Goal: Task Accomplishment & Management: Manage account settings

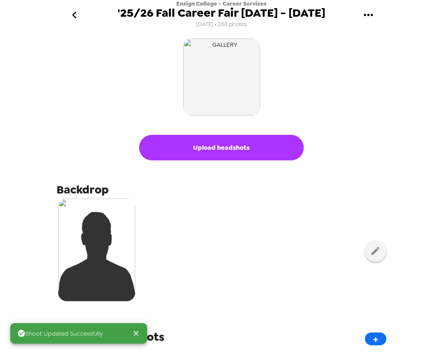
scroll to position [247, 0]
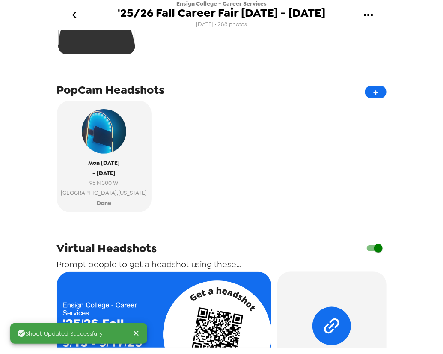
click at [26, 44] on div "Shoot Updated Successfully Ensign College - Career Services '25/26 Fall Career …" at bounding box center [221, 177] width 443 height 354
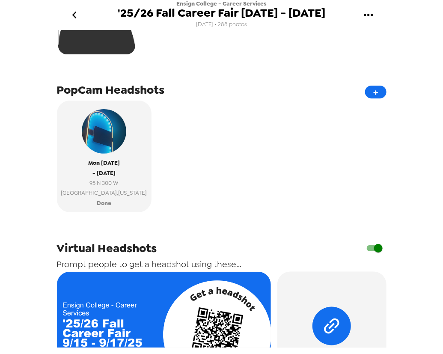
click at [67, 12] on button "go back" at bounding box center [75, 15] width 28 height 28
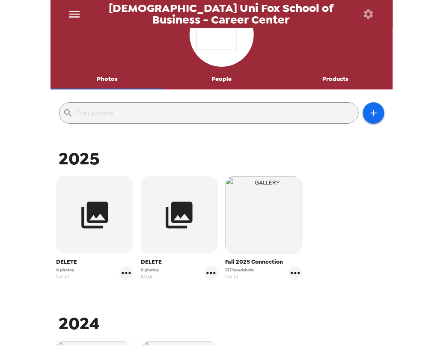
scroll to position [38, 0]
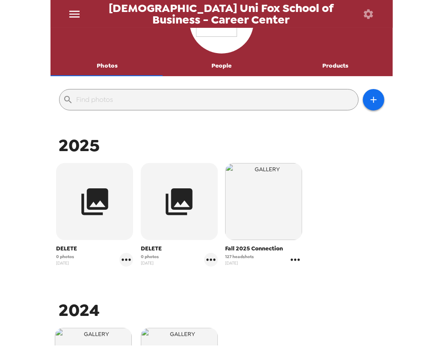
click at [296, 256] on icon "gallery menu" at bounding box center [295, 260] width 14 height 14
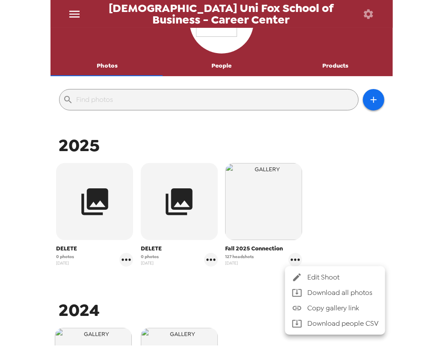
click at [317, 274] on span "Edit Shoot" at bounding box center [342, 277] width 71 height 10
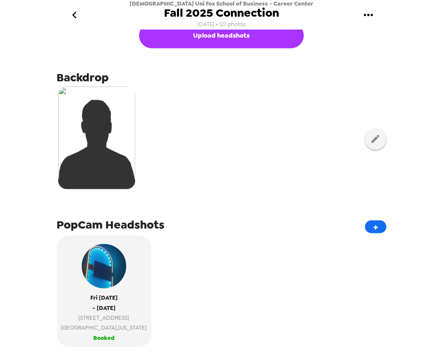
scroll to position [116, 0]
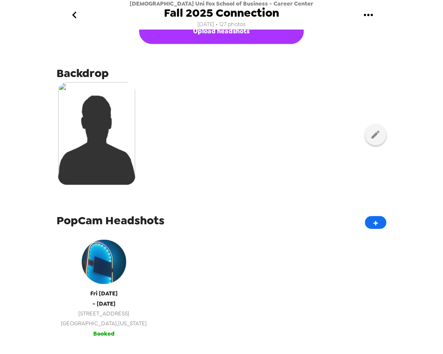
click at [101, 293] on span "Fri 9/19/25" at bounding box center [103, 293] width 27 height 10
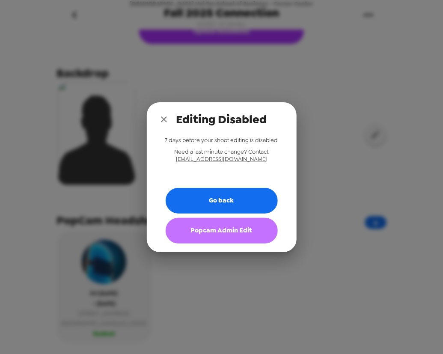
click at [234, 233] on button "Popcam Admin Edit" at bounding box center [222, 231] width 112 height 26
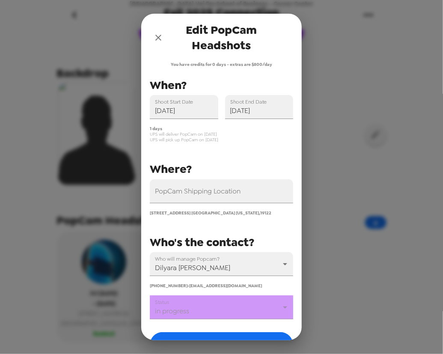
click at [224, 312] on body "Temple Uni Fox School of Business - Career Center Fall 2025 Connection 7/16/25 …" at bounding box center [221, 177] width 443 height 354
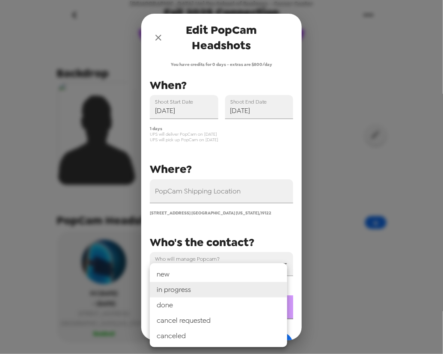
click at [219, 305] on li "done" at bounding box center [218, 304] width 137 height 15
type input "done"
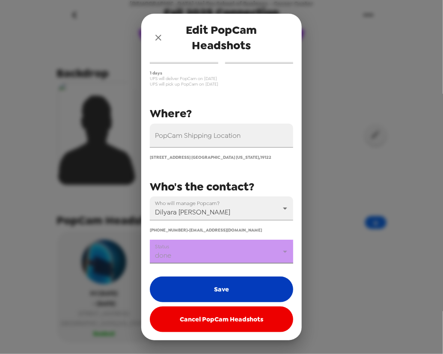
scroll to position [56, 0]
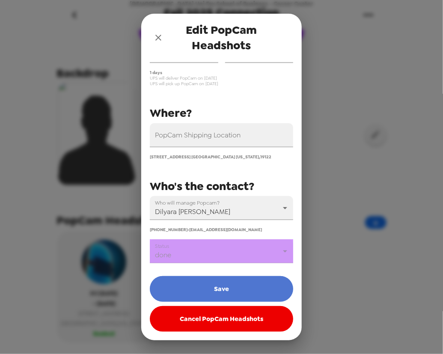
click at [234, 293] on button "Save" at bounding box center [221, 289] width 143 height 26
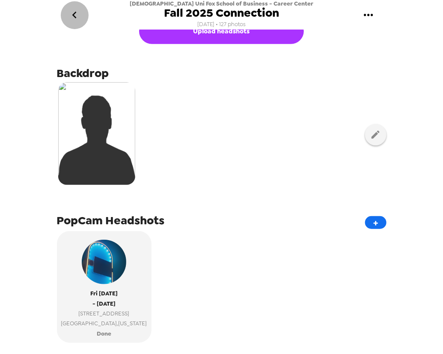
click at [79, 18] on icon "go back" at bounding box center [75, 15] width 14 height 14
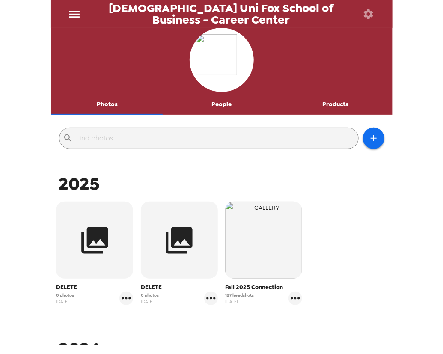
click at [26, 80] on div "Temple Uni Fox School of Business - Career Center Photos People Products ​ 2025…" at bounding box center [221, 177] width 443 height 354
click at [74, 19] on icon "menu" at bounding box center [75, 14] width 14 height 14
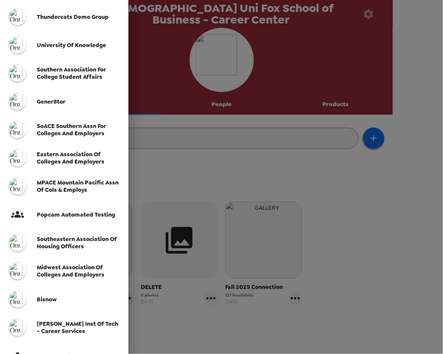
scroll to position [220, 0]
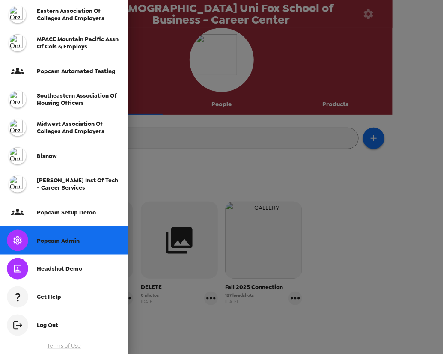
click at [70, 239] on span "Popcam Admin" at bounding box center [58, 240] width 43 height 7
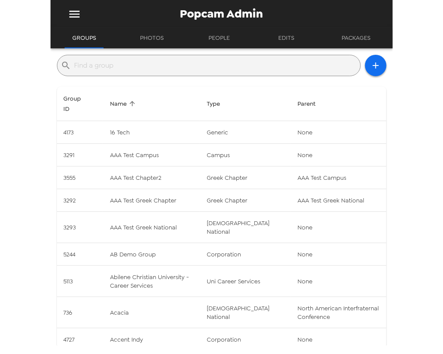
click at [157, 61] on input "text" at bounding box center [215, 66] width 282 height 14
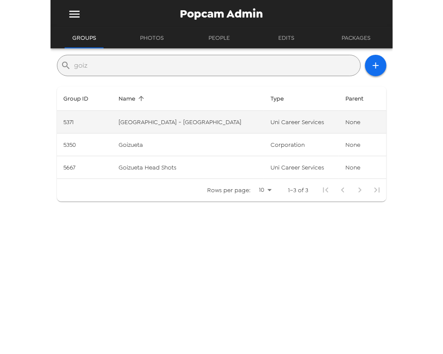
type input "goiz"
click at [194, 124] on td "Emory University - Goizueta Business School" at bounding box center [188, 122] width 152 height 23
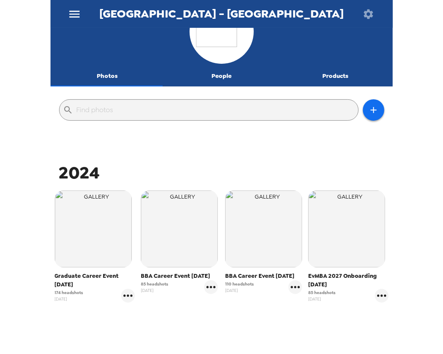
scroll to position [53, 0]
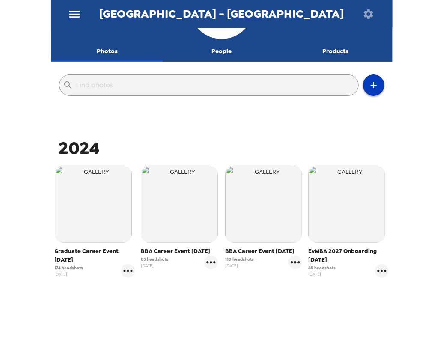
click at [371, 77] on button "button" at bounding box center [373, 84] width 21 height 21
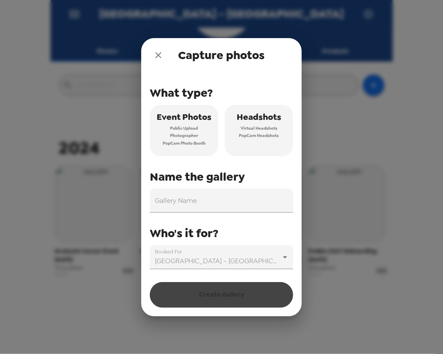
click at [160, 56] on icon "close" at bounding box center [158, 55] width 6 height 6
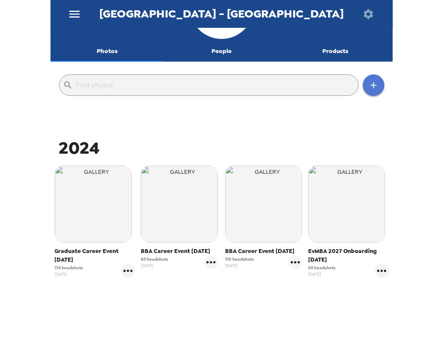
click at [374, 83] on button "button" at bounding box center [373, 84] width 21 height 21
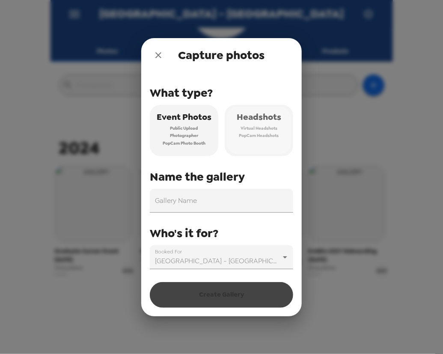
click at [271, 130] on span "Virtual Headshots" at bounding box center [258, 128] width 37 height 8
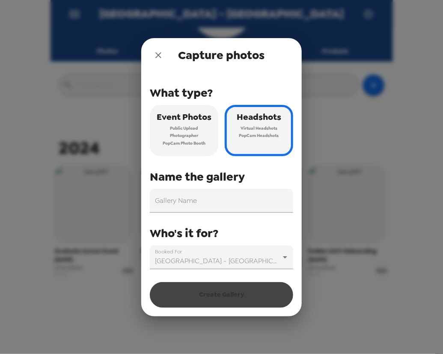
click at [158, 53] on icon "close" at bounding box center [158, 55] width 10 height 10
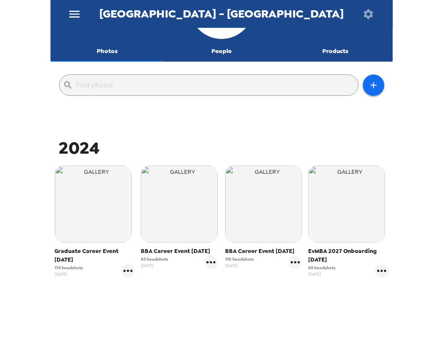
click at [70, 10] on button "menu" at bounding box center [75, 14] width 28 height 28
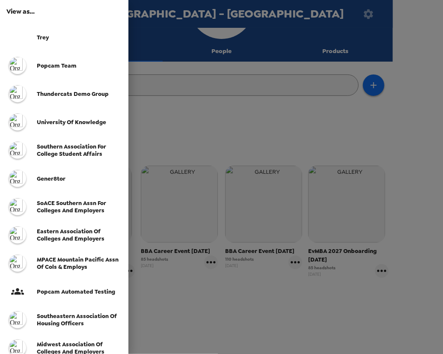
click at [189, 59] on div at bounding box center [221, 177] width 443 height 354
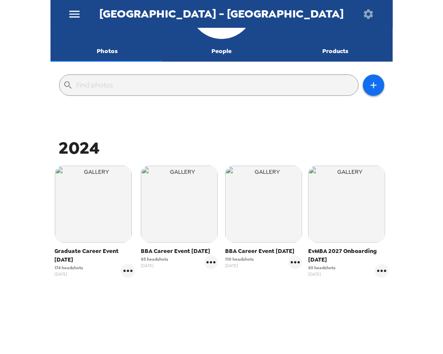
click at [369, 12] on icon "button" at bounding box center [368, 13] width 9 height 9
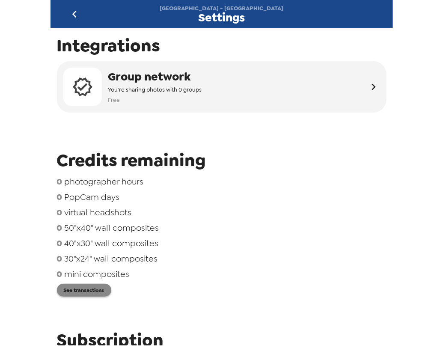
click at [95, 290] on button "See transactions" at bounding box center [84, 290] width 54 height 13
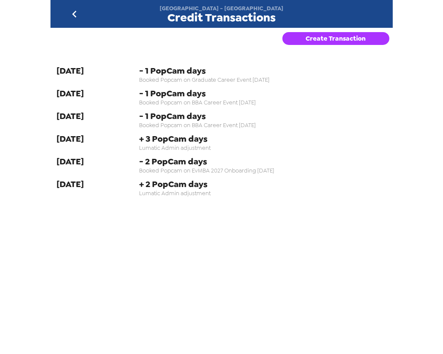
click at [56, 14] on div "Emory University - Goizueta Business School Credit Transactions" at bounding box center [221, 14] width 342 height 28
click at [67, 9] on button "go back" at bounding box center [75, 14] width 28 height 28
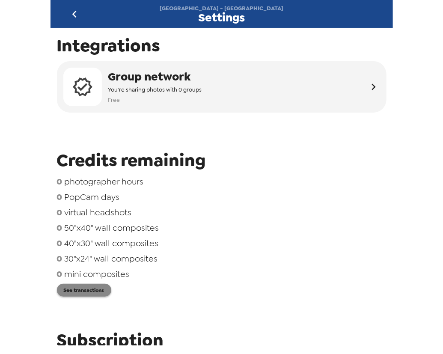
click at [89, 293] on button "See transactions" at bounding box center [84, 290] width 54 height 13
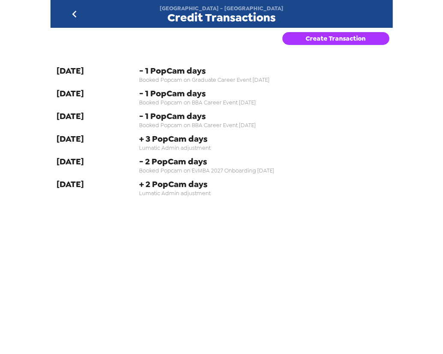
click at [345, 31] on div "Create Transaction" at bounding box center [337, 43] width 110 height 31
click at [335, 34] on button "Create Transaction" at bounding box center [335, 38] width 107 height 13
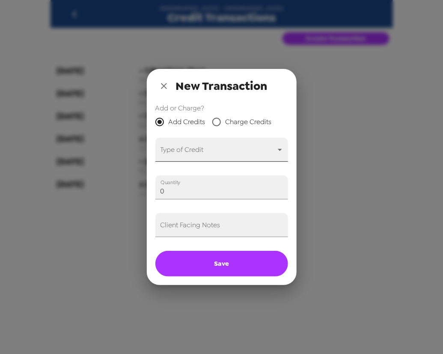
click at [213, 152] on body "Emory University - Goizueta Business School Credit Transactions Create Transact…" at bounding box center [221, 177] width 443 height 354
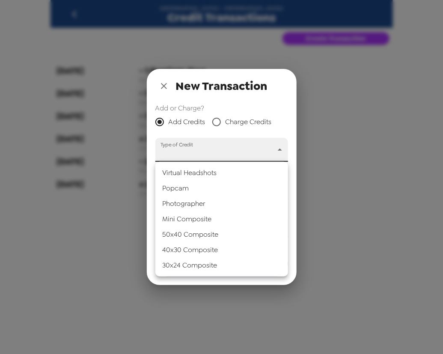
click at [201, 190] on li "Popcam" at bounding box center [221, 188] width 133 height 15
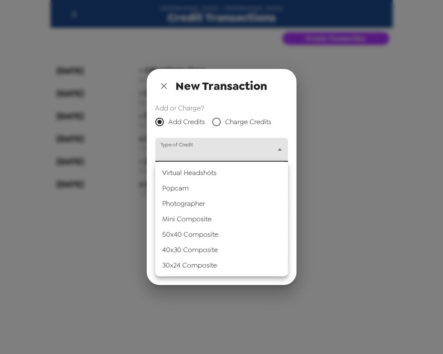
type input "popcam"
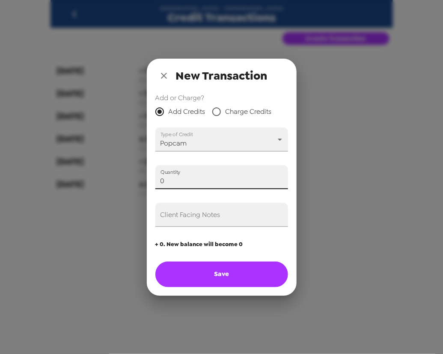
drag, startPoint x: 192, startPoint y: 181, endPoint x: 97, endPoint y: 180, distance: 95.0
click at [66, 175] on div "New Transaction Add or Charge? Add Credits Charge Credits Type of Credit Popcam…" at bounding box center [221, 177] width 443 height 354
type input "2"
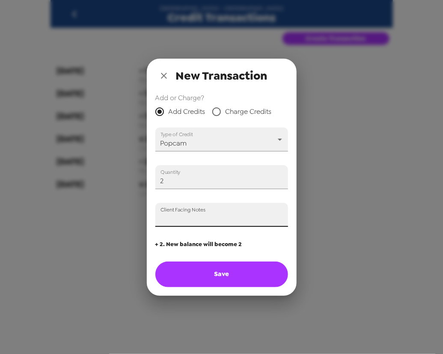
drag, startPoint x: 180, startPoint y: 218, endPoint x: 189, endPoint y: 219, distance: 9.0
click at [180, 218] on input "Client Facing Notes" at bounding box center [221, 215] width 133 height 24
type input "Paid for two popcam credits on 9/19/25 (Trey)"
click at [220, 268] on button "Save" at bounding box center [221, 274] width 133 height 26
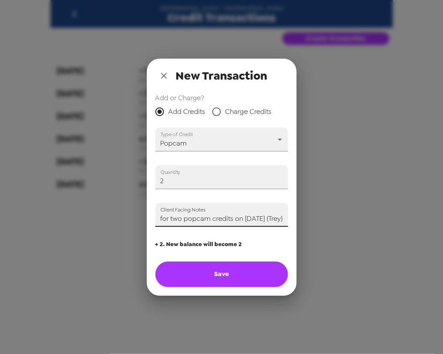
scroll to position [0, 0]
type input "0"
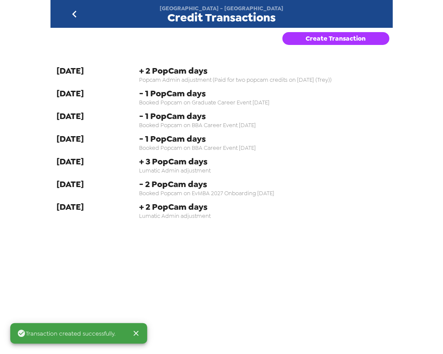
click at [75, 15] on icon "go back" at bounding box center [75, 14] width 14 height 14
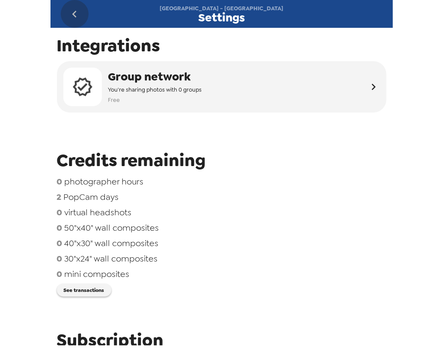
click at [68, 10] on icon "go back" at bounding box center [75, 14] width 14 height 14
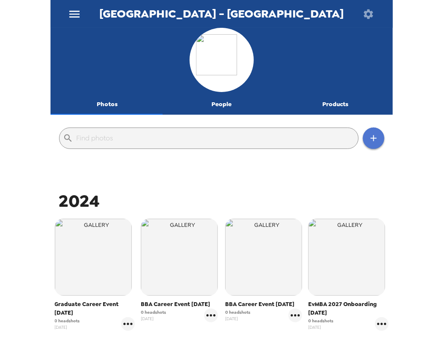
click at [370, 138] on icon "button" at bounding box center [373, 138] width 6 height 6
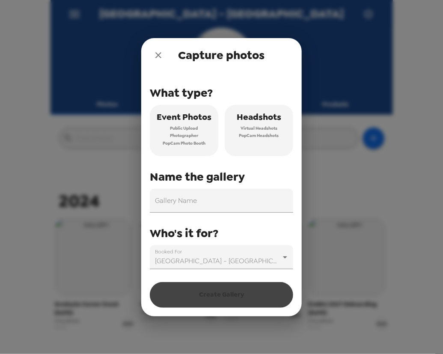
click at [272, 140] on button "Headshots Virtual Headshots PopCam Headshots" at bounding box center [259, 130] width 68 height 51
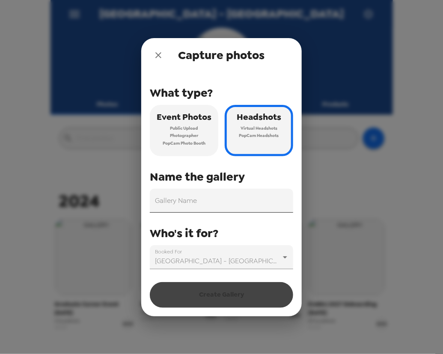
click at [225, 200] on input "Gallery Name" at bounding box center [221, 201] width 143 height 24
click at [215, 203] on input "Gallery Name" at bounding box center [221, 201] width 143 height 24
paste input "BUS 380 Mock Interview Day 9/26"
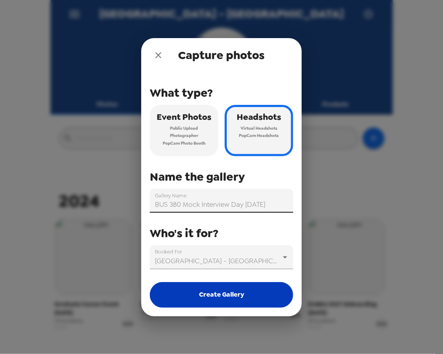
type input "BUS 380 Mock Interview Day 9/26/25"
click at [250, 298] on button "Create Gallery" at bounding box center [221, 295] width 143 height 26
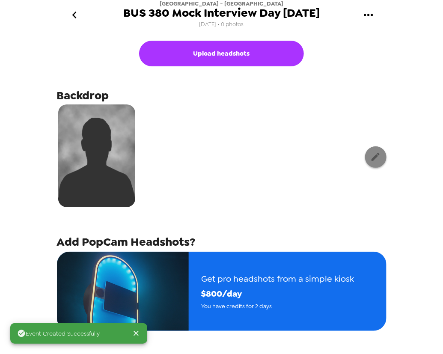
click at [374, 159] on icon "button" at bounding box center [375, 156] width 11 height 11
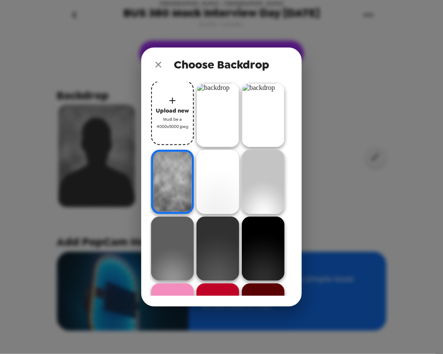
click at [257, 113] on img at bounding box center [263, 115] width 43 height 64
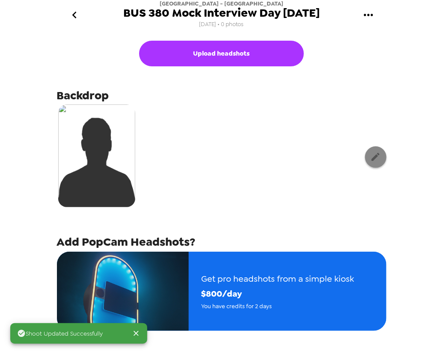
click at [365, 154] on button "button" at bounding box center [375, 156] width 21 height 21
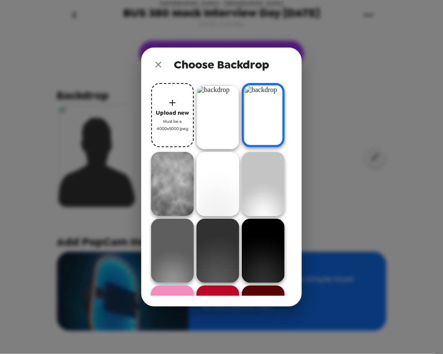
drag, startPoint x: 166, startPoint y: 178, endPoint x: 189, endPoint y: 169, distance: 23.8
click at [166, 178] on img at bounding box center [172, 184] width 43 height 64
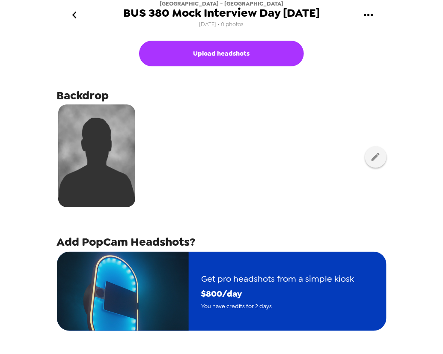
click at [290, 299] on span "$ 800 /day" at bounding box center [277, 293] width 153 height 15
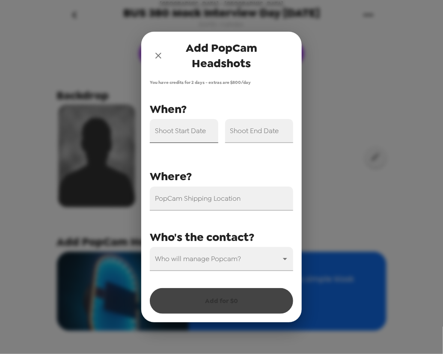
click at [179, 137] on input "Shoot Start Date" at bounding box center [184, 131] width 68 height 24
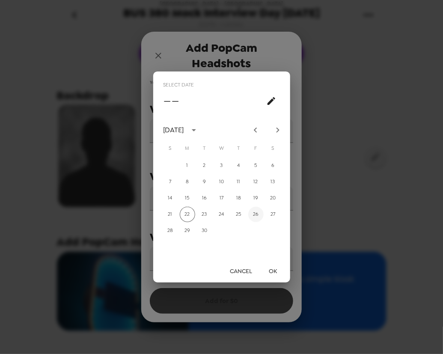
click at [258, 215] on button "26" at bounding box center [255, 214] width 15 height 15
type input "09/26/2025"
click at [278, 270] on button "OK" at bounding box center [272, 271] width 27 height 16
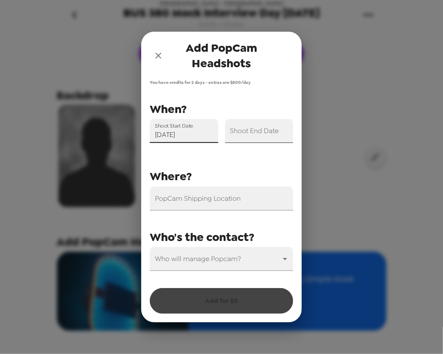
click at [263, 138] on input "Shoot End Date" at bounding box center [259, 131] width 68 height 24
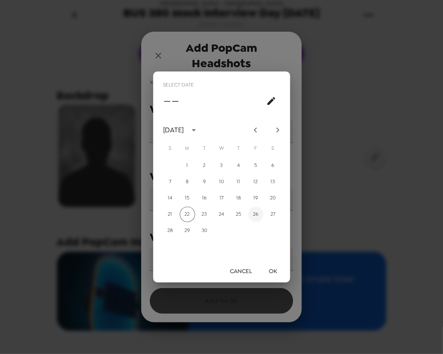
drag, startPoint x: 253, startPoint y: 213, endPoint x: 281, endPoint y: 277, distance: 70.5
click at [253, 214] on button "26" at bounding box center [255, 214] width 15 height 15
type input "09/26/2025"
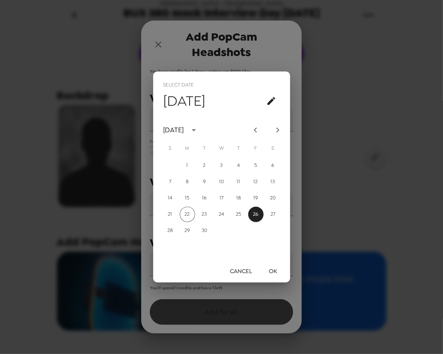
click at [275, 266] on button "OK" at bounding box center [272, 271] width 27 height 16
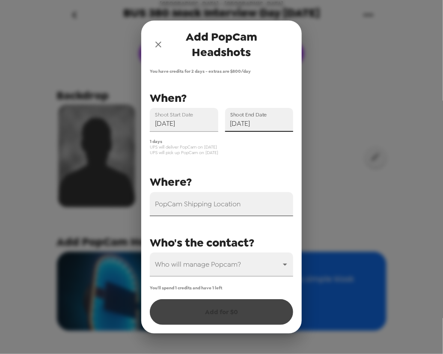
click at [193, 201] on div "PopCam Shipping Location" at bounding box center [221, 204] width 143 height 24
click at [219, 202] on label "PopCam Shipping Location" at bounding box center [187, 198] width 64 height 7
click at [222, 203] on input "PopCam Shipping Location" at bounding box center [221, 204] width 143 height 24
paste input "Goizueta Business School Suite 320 1300 Clifton Road NE Atlanta, GA, 30322"
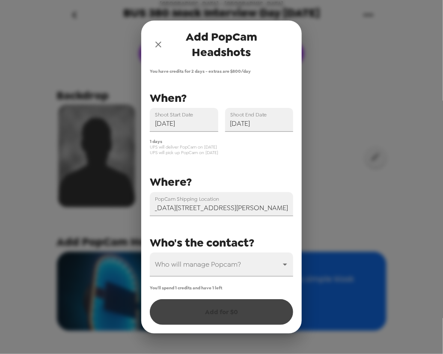
type input "Emory University's Goizueta Business School, Clifton Road North East, Atlanta, …"
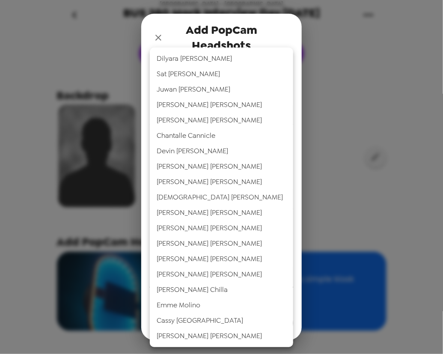
click at [215, 275] on body "Emory University - Goizueta Business School BUS 380 Mock Interview Day 9/26/25 …" at bounding box center [221, 177] width 443 height 354
click at [207, 304] on li "Emme Molino" at bounding box center [221, 304] width 143 height 15
type input "49404"
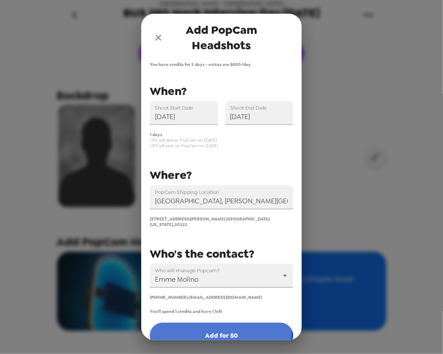
click at [219, 328] on button "Add for $ 0" at bounding box center [221, 336] width 143 height 26
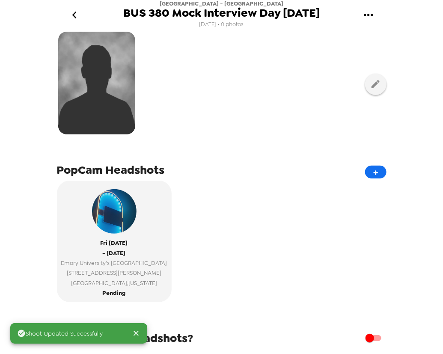
scroll to position [159, 0]
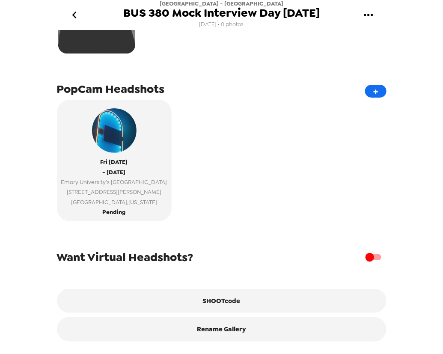
click at [77, 12] on icon "go back" at bounding box center [75, 15] width 14 height 14
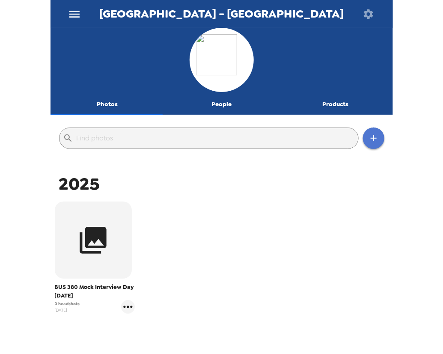
click at [371, 136] on icon "button" at bounding box center [373, 138] width 10 height 10
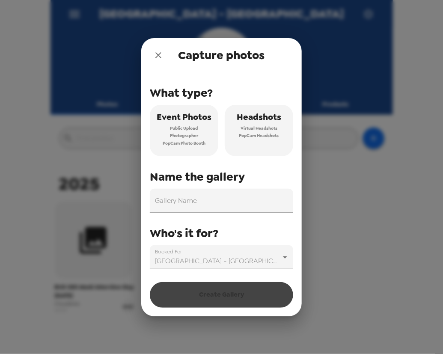
click at [254, 128] on span "Virtual Headshots" at bounding box center [258, 128] width 37 height 8
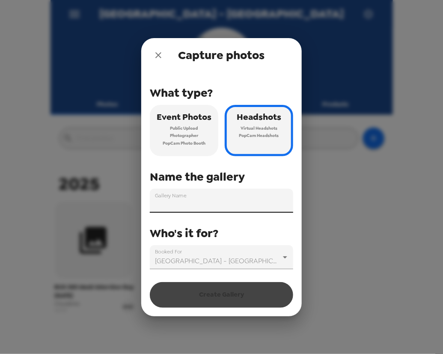
click at [227, 201] on input "Gallery Name" at bounding box center [221, 201] width 143 height 24
click at [196, 201] on div "Gallery Name" at bounding box center [221, 201] width 143 height 24
paste input "BUS 380 Mock Interview Day 10/3"
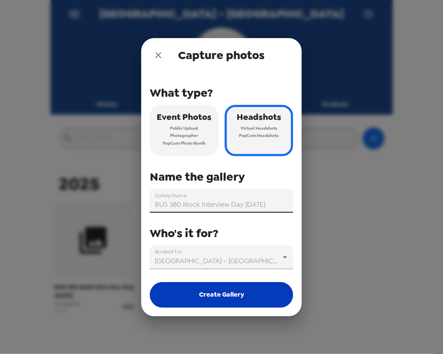
type input "BUS 380 Mock Interview Day 10/3/25"
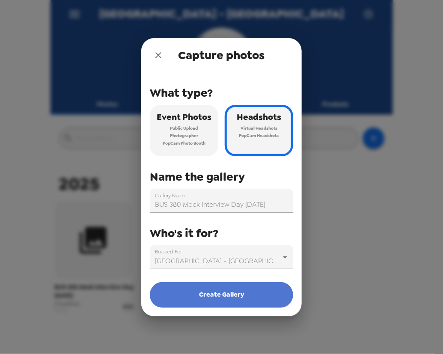
click at [251, 297] on button "Create Gallery" at bounding box center [221, 295] width 143 height 26
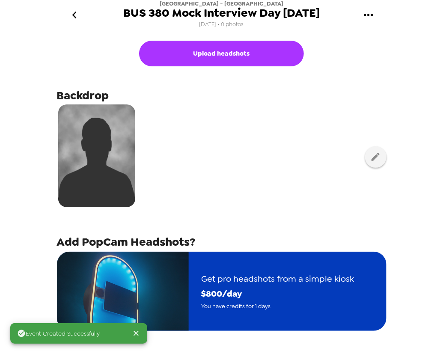
click at [231, 305] on span "You have credits for 1 days" at bounding box center [277, 306] width 153 height 10
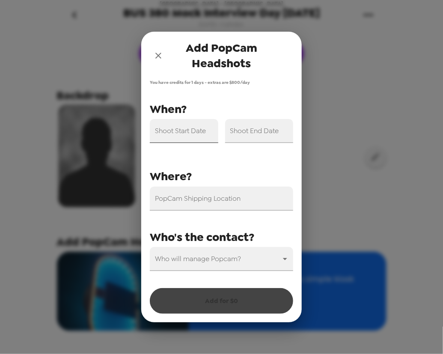
click at [190, 136] on input "Shoot Start Date" at bounding box center [184, 131] width 68 height 24
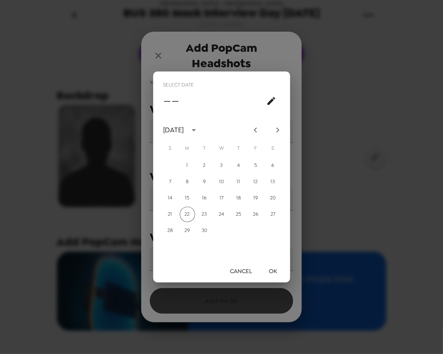
click at [281, 130] on icon "Next month" at bounding box center [277, 130] width 10 height 10
click at [258, 166] on button "3" at bounding box center [255, 165] width 15 height 15
type input "10/03/2025"
click at [273, 273] on button "OK" at bounding box center [272, 271] width 27 height 16
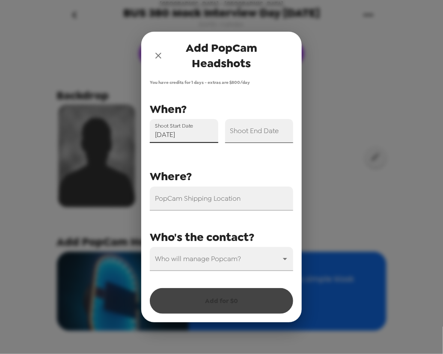
click at [272, 133] on input "Shoot End Date" at bounding box center [259, 131] width 68 height 24
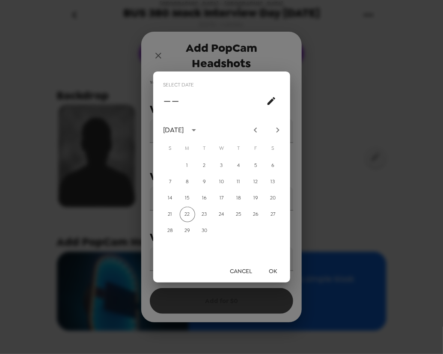
click at [280, 130] on icon "Next month" at bounding box center [277, 130] width 10 height 10
drag, startPoint x: 257, startPoint y: 166, endPoint x: 257, endPoint y: 175, distance: 9.0
click at [257, 168] on button "3" at bounding box center [255, 165] width 15 height 15
type input "10/03/2025"
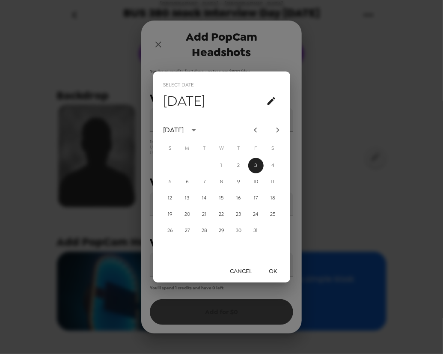
click at [272, 268] on button "OK" at bounding box center [272, 271] width 27 height 16
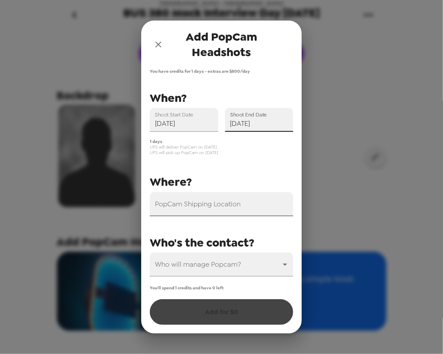
click at [187, 204] on input "PopCam Shipping Location" at bounding box center [221, 204] width 143 height 24
paste input "BUS 380 Mock Interview Day 10/3"
type input "BUS 380 Mock Interview Day 10/3"
click at [238, 207] on div "PopCam Shipping Location" at bounding box center [221, 204] width 143 height 24
paste input "Goizueta Business School Suite 320 1300 Clifton Road NE Atlanta, GA, 30322"
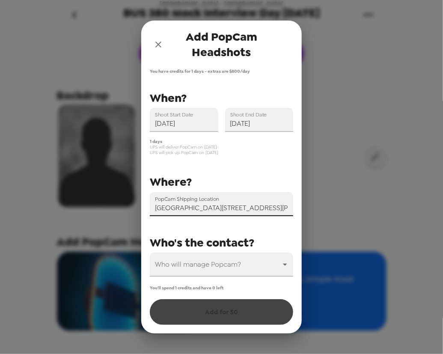
scroll to position [0, 98]
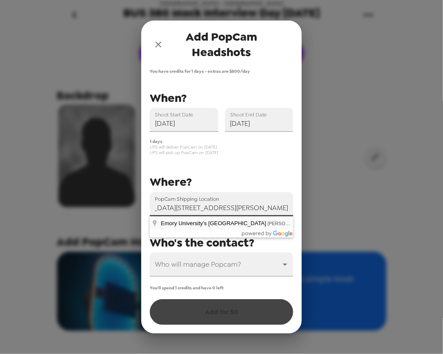
type input "Emory University's Goizueta Business School, Clifton Road North East, Atlanta, …"
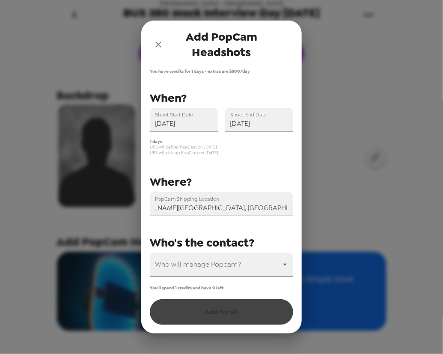
scroll to position [0, 0]
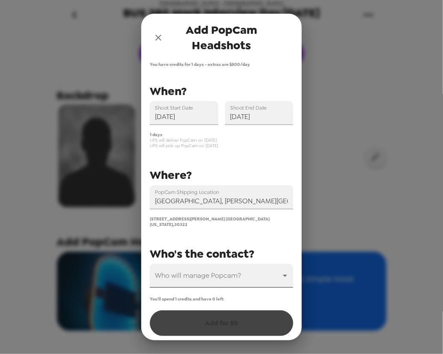
click at [223, 278] on body "Emory University - Goizueta Business School BUS 380 Mock Interview Day 10/3/25 …" at bounding box center [221, 177] width 443 height 354
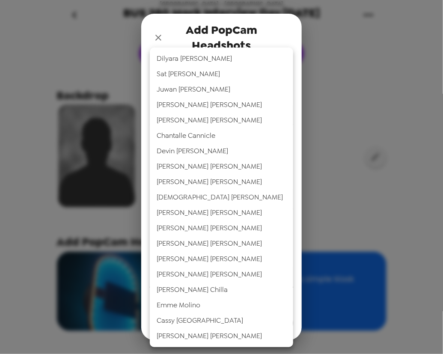
click at [205, 305] on li "Emme Molino" at bounding box center [221, 304] width 143 height 15
type input "49404"
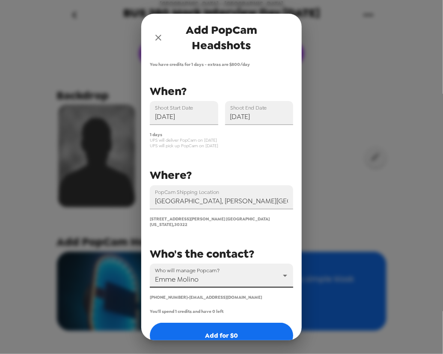
click at [221, 330] on button "Add for $ 0" at bounding box center [221, 336] width 143 height 26
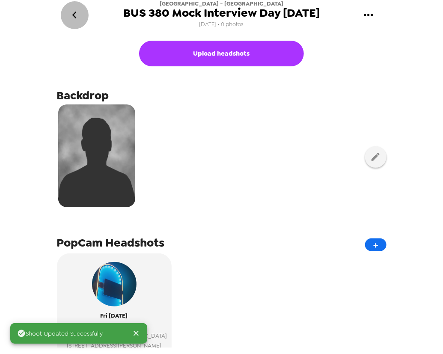
click at [78, 21] on icon "go back" at bounding box center [75, 15] width 14 height 14
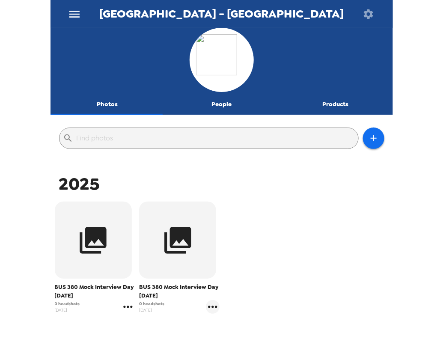
click at [128, 310] on icon "gallery menu" at bounding box center [128, 307] width 14 height 14
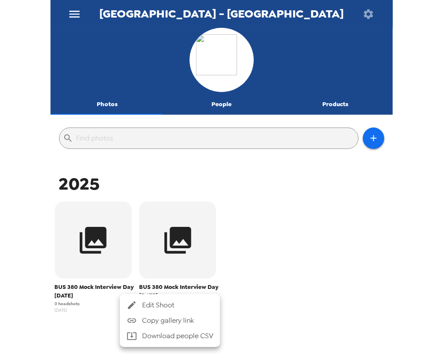
click at [149, 307] on span "Edit Shoot" at bounding box center [177, 305] width 71 height 10
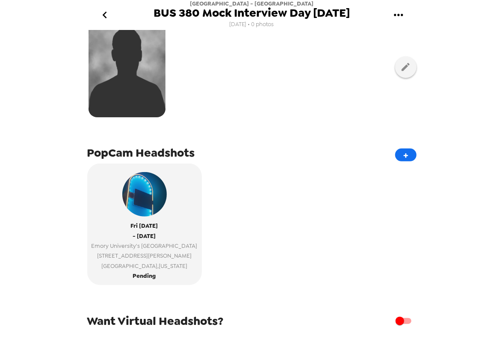
scroll to position [43, 0]
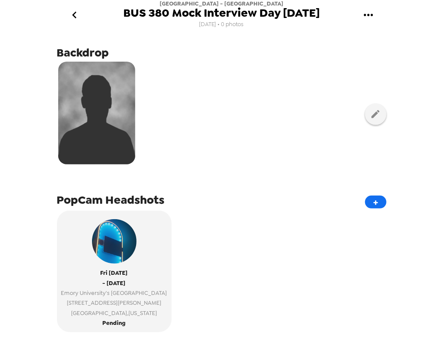
click at [74, 15] on icon "go back" at bounding box center [75, 15] width 14 height 14
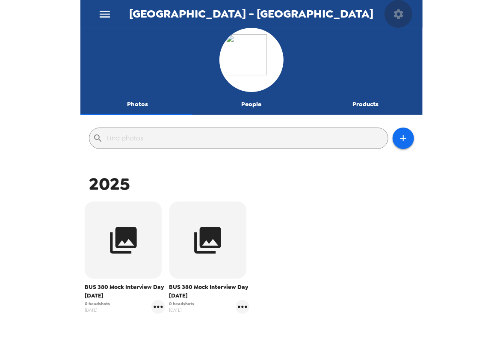
drag, startPoint x: 400, startPoint y: 12, endPoint x: 399, endPoint y: 17, distance: 5.0
click at [399, 17] on icon "button" at bounding box center [398, 13] width 9 height 9
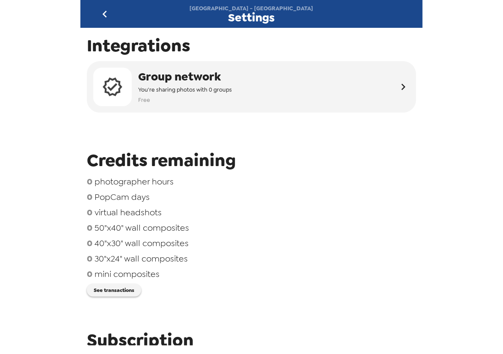
click at [106, 13] on icon "go back" at bounding box center [105, 14] width 14 height 14
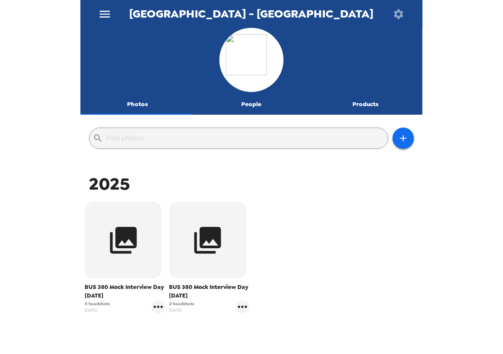
click at [400, 12] on icon "button" at bounding box center [399, 14] width 12 height 12
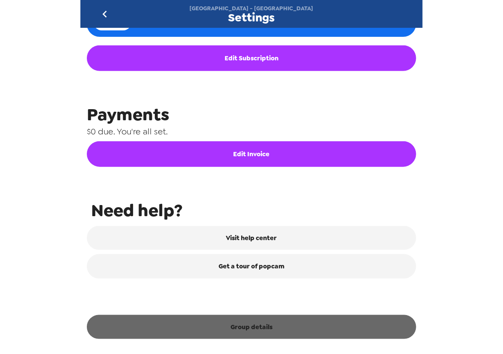
click at [280, 328] on button "Group details" at bounding box center [251, 327] width 329 height 24
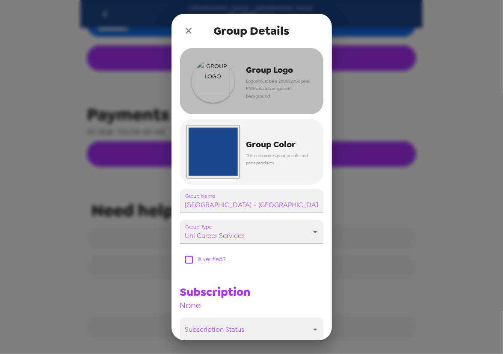
click at [256, 63] on span "Group Logo" at bounding box center [278, 69] width 64 height 15
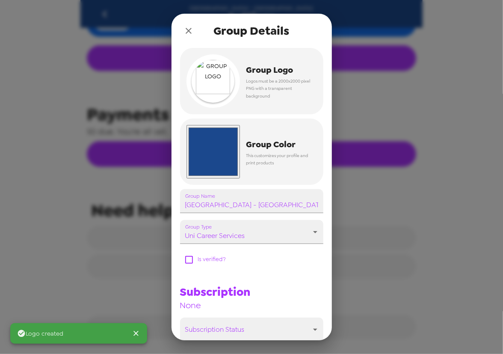
click at [187, 28] on icon "close" at bounding box center [189, 31] width 10 height 10
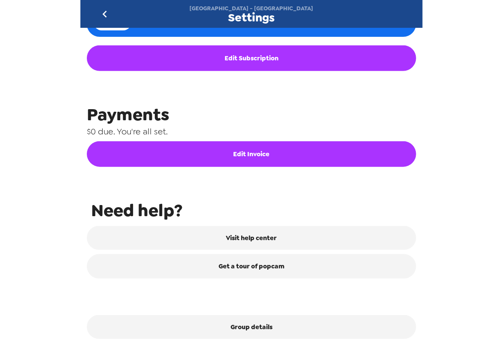
click at [101, 15] on icon "go back" at bounding box center [105, 14] width 14 height 14
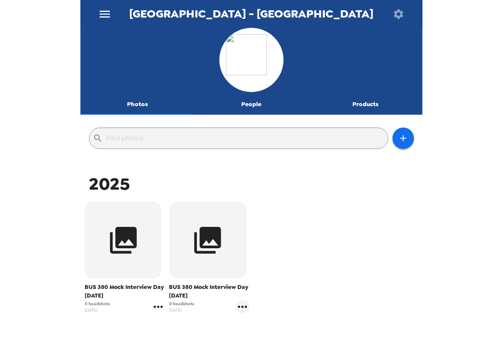
click at [155, 305] on icon "gallery menu" at bounding box center [158, 307] width 14 height 14
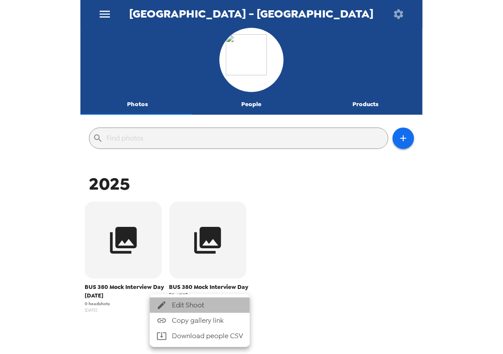
click at [180, 305] on span "Edit Shoot" at bounding box center [207, 305] width 71 height 10
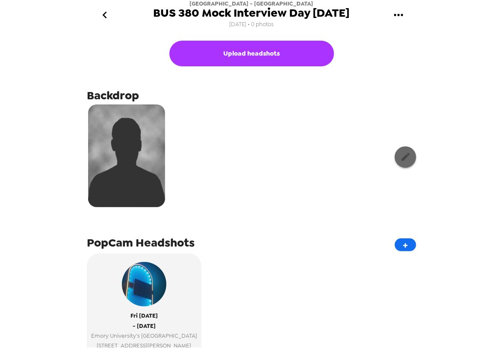
click at [400, 153] on icon "button" at bounding box center [405, 156] width 11 height 11
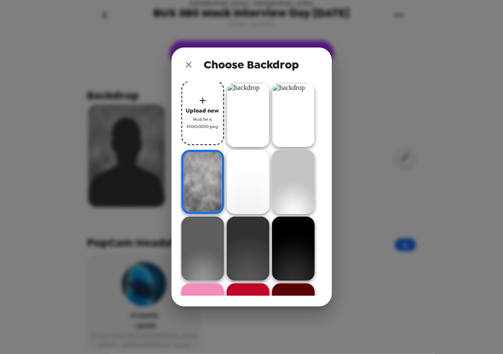
click at [204, 125] on span "Must be a 4000x5000 jpeg" at bounding box center [203, 122] width 34 height 15
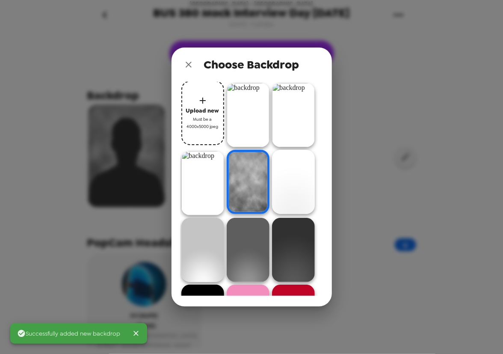
click at [248, 110] on img at bounding box center [248, 115] width 43 height 64
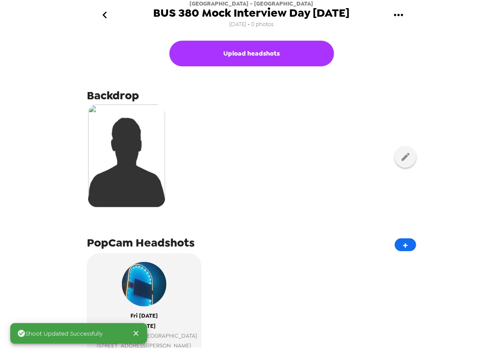
click at [100, 11] on icon "go back" at bounding box center [105, 15] width 14 height 14
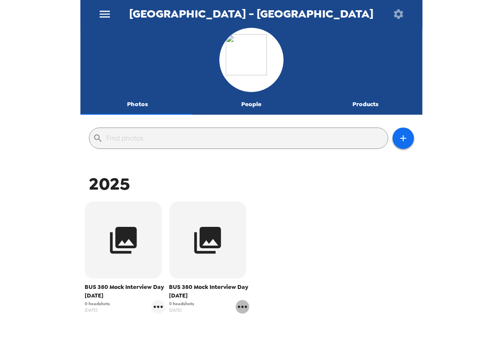
click at [243, 310] on icon "gallery menu" at bounding box center [243, 307] width 14 height 14
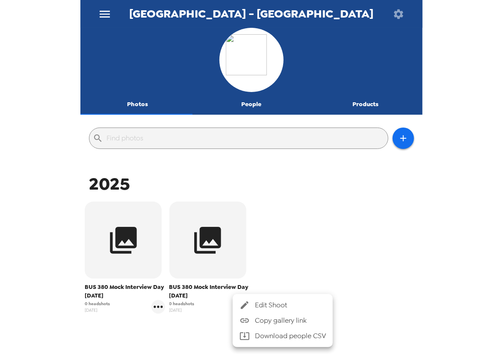
click at [283, 305] on span "Edit Shoot" at bounding box center [290, 305] width 71 height 10
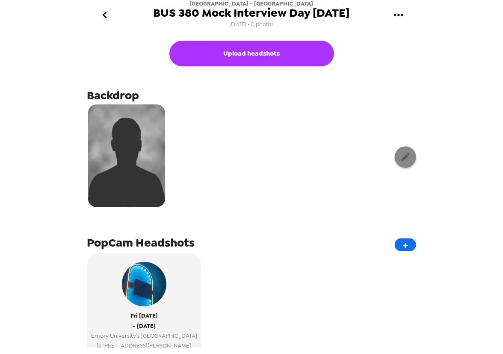
click at [402, 159] on icon "button" at bounding box center [406, 157] width 8 height 8
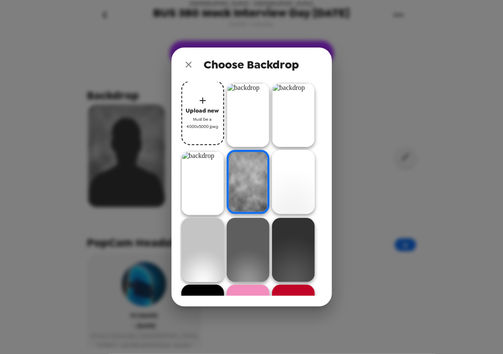
click at [200, 127] on span "Must be a 4000x5000 jpeg" at bounding box center [203, 122] width 34 height 15
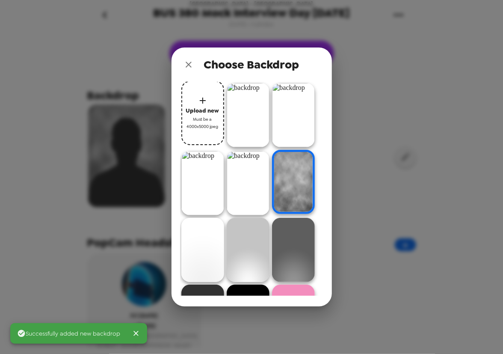
click at [246, 113] on img at bounding box center [248, 115] width 43 height 64
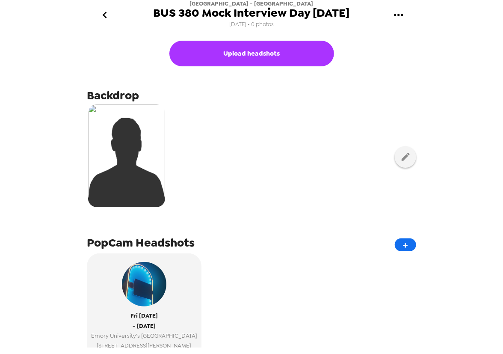
click at [98, 10] on icon "go back" at bounding box center [105, 15] width 14 height 14
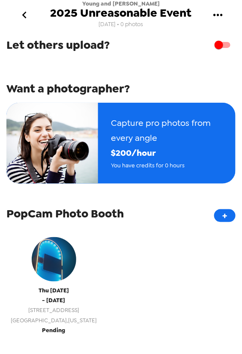
scroll to position [141, 0]
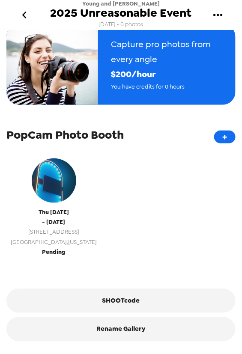
click at [69, 251] on button "[DATE] - [DATE] [STREET_ADDRESS][GEOGRAPHIC_DATA][US_STATE]" at bounding box center [53, 206] width 95 height 112
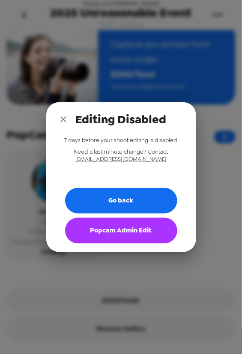
click at [115, 240] on button "Popcam Admin Edit" at bounding box center [121, 231] width 112 height 26
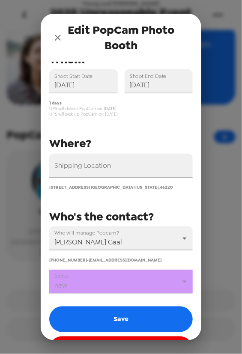
scroll to position [38, 0]
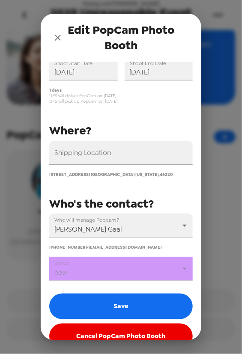
click at [99, 266] on body "Young and Laramore 2025 Unreasonable Event 9/17/25 • 0 photos Upload photos Let…" at bounding box center [121, 177] width 242 height 354
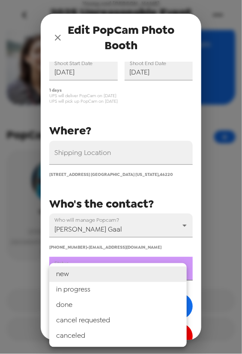
click at [92, 288] on li "in progress" at bounding box center [117, 289] width 137 height 15
type input "in progress"
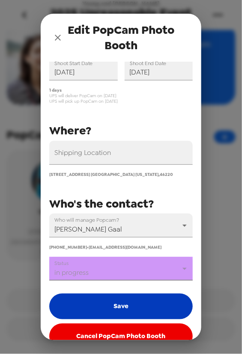
click at [90, 305] on button "Save" at bounding box center [120, 306] width 143 height 26
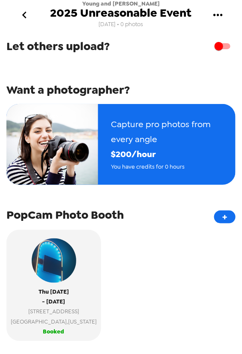
scroll to position [0, 0]
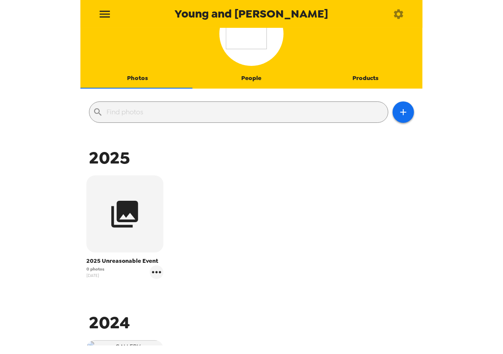
scroll to position [38, 0]
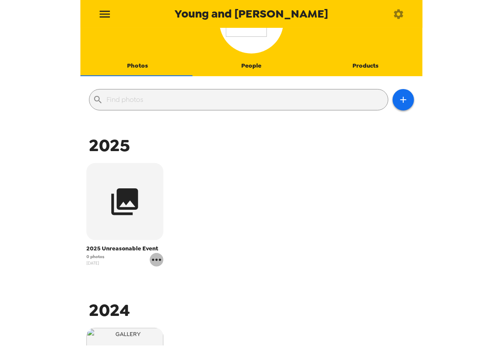
click at [158, 261] on icon "gallery menu" at bounding box center [157, 260] width 14 height 14
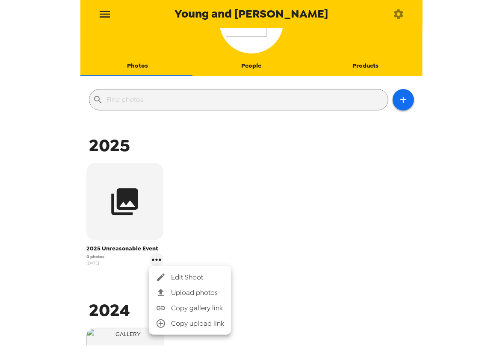
click at [240, 211] on div at bounding box center [251, 177] width 503 height 354
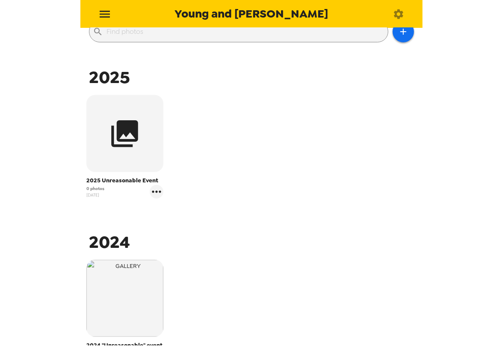
scroll to position [0, 0]
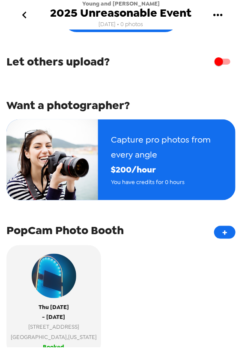
scroll to position [77, 0]
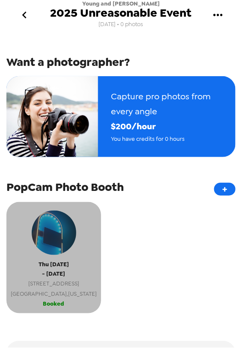
click at [52, 299] on span "[GEOGRAPHIC_DATA] , [US_STATE]" at bounding box center [54, 294] width 86 height 10
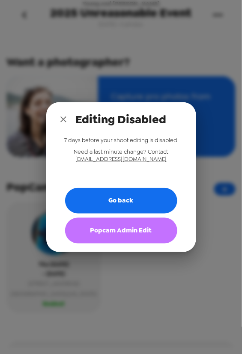
click at [124, 235] on button "Popcam Admin Edit" at bounding box center [121, 231] width 112 height 26
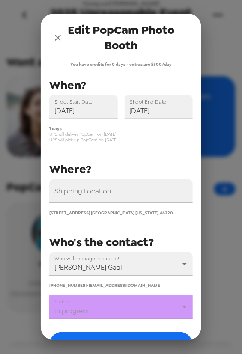
click at [58, 40] on icon "close" at bounding box center [58, 38] width 10 height 10
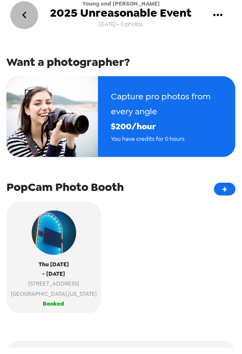
click at [24, 13] on icon "go back" at bounding box center [24, 15] width 4 height 7
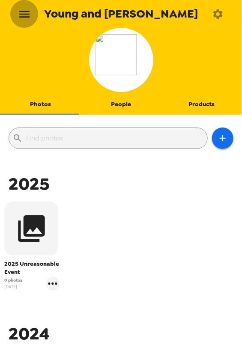
click at [21, 12] on icon "menu" at bounding box center [25, 14] width 14 height 14
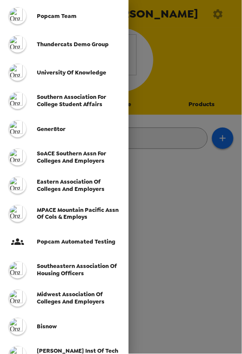
scroll to position [155, 0]
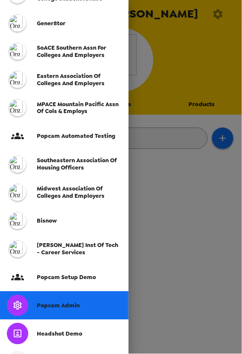
click at [78, 305] on div "Popcam Admin" at bounding box center [79, 305] width 85 height 7
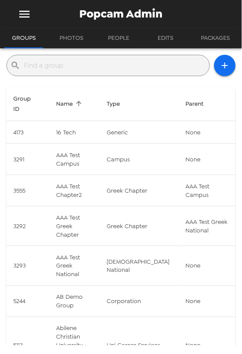
click at [79, 59] on input "text" at bounding box center [115, 66] width 182 height 14
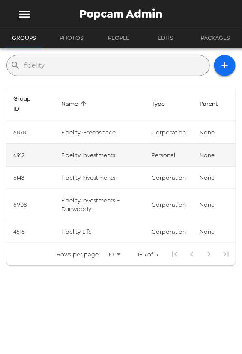
type input "fidelity"
click at [137, 156] on td "Fidelity Investments" at bounding box center [99, 155] width 90 height 23
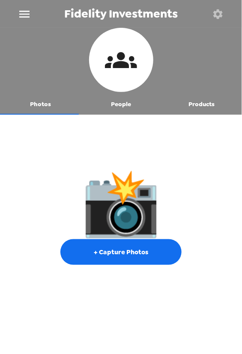
click at [114, 98] on button "People" at bounding box center [120, 104] width 80 height 21
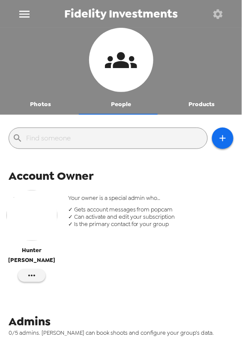
click at [217, 11] on icon "button" at bounding box center [217, 13] width 9 height 9
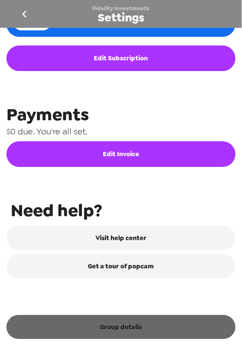
click at [129, 325] on button "Group details" at bounding box center [120, 327] width 229 height 24
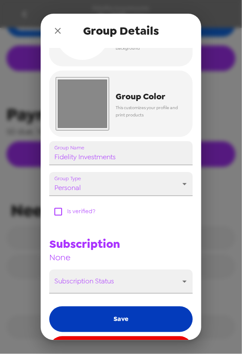
scroll to position [77, 0]
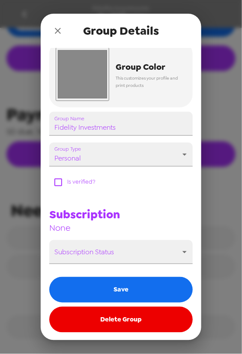
click at [114, 325] on button "Delete Group" at bounding box center [120, 320] width 143 height 26
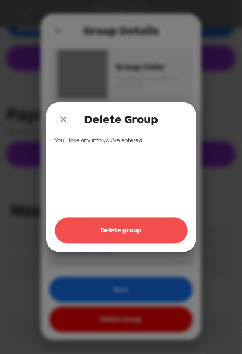
click at [115, 228] on button "Delete group" at bounding box center [121, 231] width 133 height 26
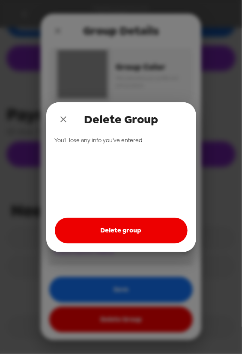
click at [63, 115] on icon "close" at bounding box center [63, 119] width 10 height 10
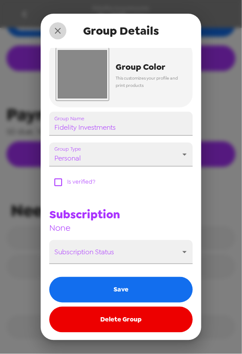
drag, startPoint x: 58, startPoint y: 29, endPoint x: 22, endPoint y: 0, distance: 45.4
click at [56, 29] on icon "close" at bounding box center [58, 31] width 10 height 10
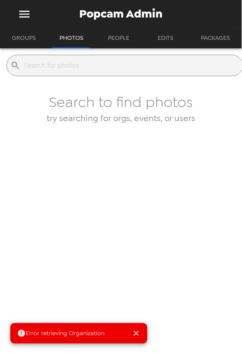
click at [24, 37] on button "Groups" at bounding box center [23, 38] width 39 height 21
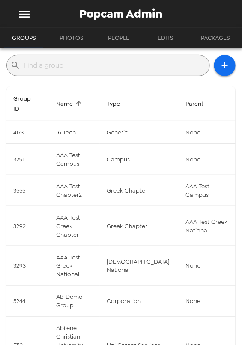
click at [52, 68] on input "text" at bounding box center [115, 66] width 182 height 14
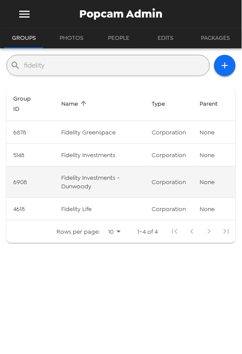
type input "fidelity"
click at [94, 187] on td "Fidelity Investments - Dunwoody" at bounding box center [99, 181] width 90 height 31
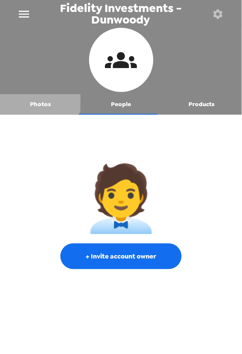
drag, startPoint x: 36, startPoint y: 98, endPoint x: 192, endPoint y: 28, distance: 170.6
click at [38, 98] on button "Photos" at bounding box center [40, 104] width 80 height 21
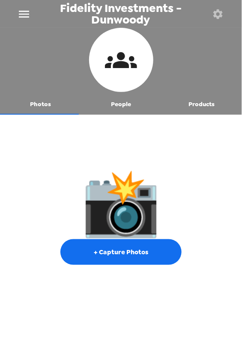
click at [226, 10] on button "button" at bounding box center [218, 14] width 28 height 28
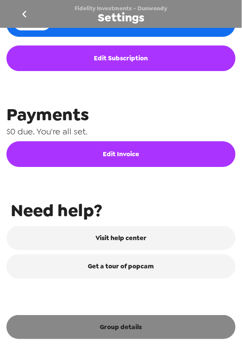
click at [115, 328] on button "Group details" at bounding box center [120, 327] width 229 height 24
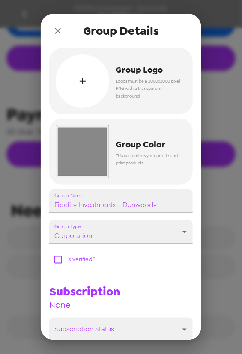
scroll to position [77, 0]
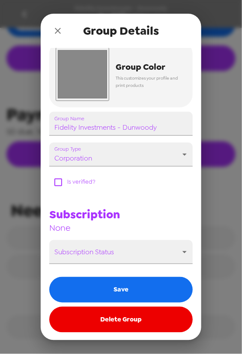
click at [118, 318] on button "Delete Group" at bounding box center [120, 320] width 143 height 26
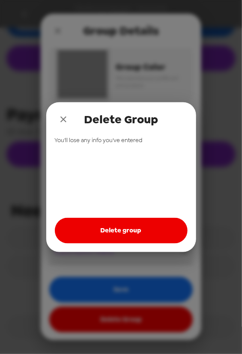
click at [123, 229] on button "Delete group" at bounding box center [121, 231] width 133 height 26
click at [61, 118] on icon "close" at bounding box center [63, 119] width 10 height 10
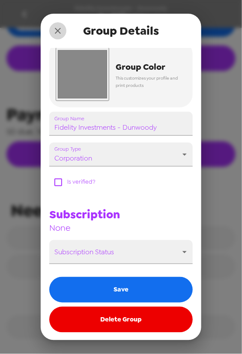
drag, startPoint x: 61, startPoint y: 24, endPoint x: 39, endPoint y: 6, distance: 28.6
click at [61, 24] on button "close" at bounding box center [57, 30] width 17 height 17
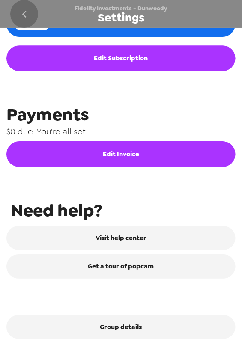
click at [18, 9] on icon "go back" at bounding box center [25, 14] width 14 height 14
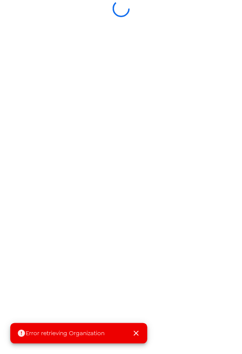
click at [22, 13] on div at bounding box center [121, 8] width 242 height 17
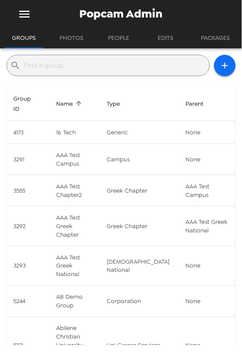
click at [53, 74] on div "​" at bounding box center [107, 65] width 203 height 21
click at [57, 68] on input "text" at bounding box center [115, 66] width 182 height 14
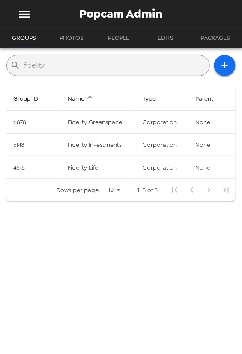
drag, startPoint x: -66, startPoint y: 60, endPoint x: -100, endPoint y: 54, distance: 34.4
click at [0, 54] on html "Popcam Admin Groups Photos People Edits Packages ​ fidelity Group ID Name Type …" at bounding box center [121, 177] width 242 height 354
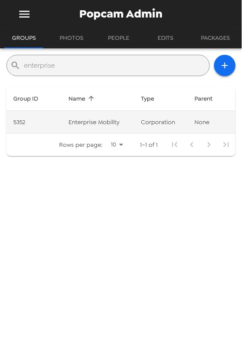
type input "enterprise"
click at [109, 120] on td "Enterprise Mobility" at bounding box center [98, 122] width 72 height 23
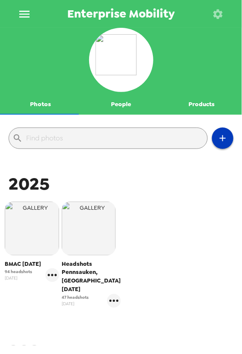
click at [222, 141] on button "button" at bounding box center [222, 137] width 21 height 21
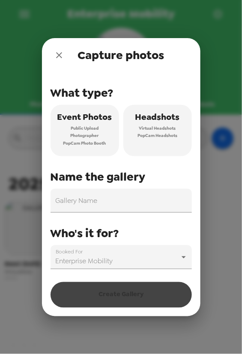
click at [160, 132] on span "PopCam Headshots" at bounding box center [157, 136] width 40 height 8
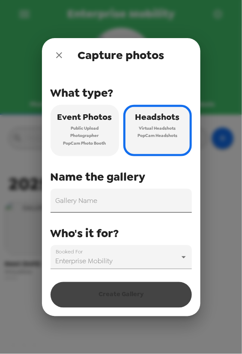
click at [126, 204] on input "Gallery Name" at bounding box center [120, 201] width 141 height 24
click at [56, 62] on div "Capture photos" at bounding box center [121, 55] width 158 height 34
drag, startPoint x: 56, startPoint y: 56, endPoint x: 73, endPoint y: 49, distance: 18.4
click at [62, 53] on icon "close" at bounding box center [59, 55] width 10 height 10
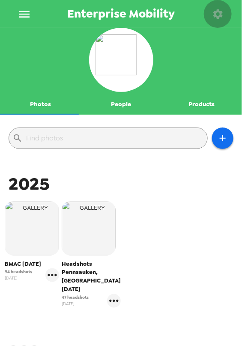
click at [216, 8] on icon "button" at bounding box center [218, 14] width 12 height 12
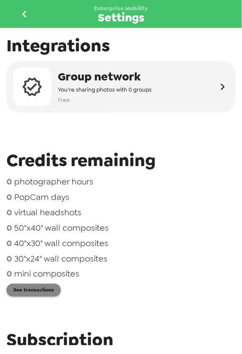
click at [45, 291] on button "See transactions" at bounding box center [33, 290] width 54 height 13
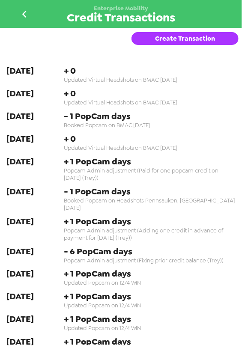
click at [163, 42] on button "Create Transaction" at bounding box center [184, 38] width 107 height 13
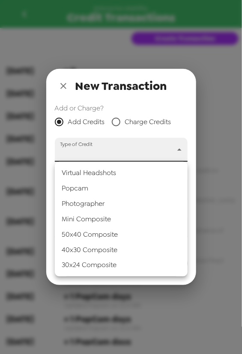
drag, startPoint x: 96, startPoint y: 154, endPoint x: 95, endPoint y: 185, distance: 31.3
click at [96, 154] on body "Enterprise Mobility Credit Transactions Create Transaction 9-4-25 + 0 Updated V…" at bounding box center [121, 177] width 242 height 354
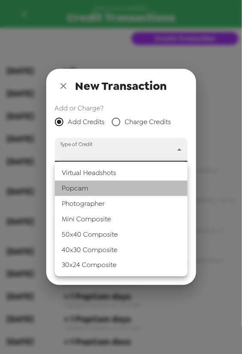
click at [94, 189] on li "Popcam" at bounding box center [121, 188] width 133 height 15
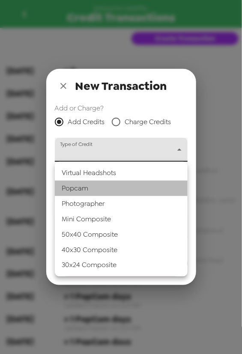
type input "popcam"
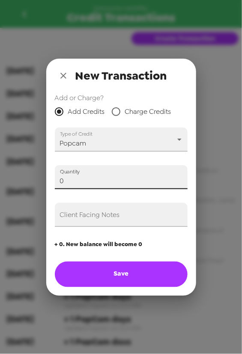
drag, startPoint x: 86, startPoint y: 175, endPoint x: -94, endPoint y: 176, distance: 180.5
click at [0, 176] on html "Enterprise Mobility Credit Transactions Create Transaction 9-4-25 + 0 Updated V…" at bounding box center [121, 177] width 242 height 354
type input "2"
click at [92, 222] on input "Client Facing Notes" at bounding box center [121, 215] width 133 height 24
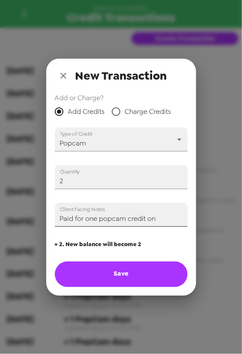
click at [174, 218] on input "Paid for one popcam credit on" at bounding box center [121, 215] width 133 height 24
click at [151, 217] on input "Paid for one popcam credit on 8/26/25, one additional credit for customer loyal…" at bounding box center [121, 215] width 133 height 24
click at [153, 217] on input "Paid for one popcam credit on 8/26/25, one additional credit for customer loyal…" at bounding box center [121, 215] width 133 height 24
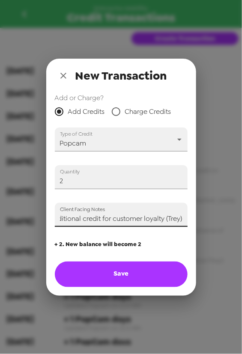
click at [153, 217] on input "Paid for one popcam credit on 8/26/25, one additional credit for customer loyal…" at bounding box center [121, 215] width 133 height 24
click at [153, 216] on input "Paid for one popcam credit on 8/26/25, one additional credit for customer loyal…" at bounding box center [121, 215] width 133 height 24
type input "Paid for one popcam credit on 8/26/25, one additional credit for popcam promoti…"
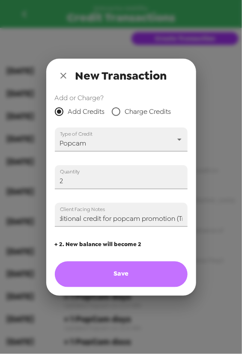
click at [162, 271] on button "Save" at bounding box center [121, 274] width 133 height 26
type input "0"
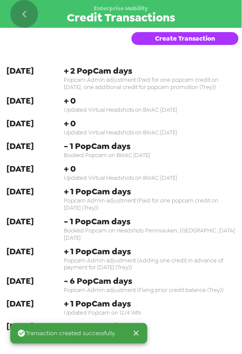
click at [25, 15] on icon "go back" at bounding box center [25, 14] width 14 height 14
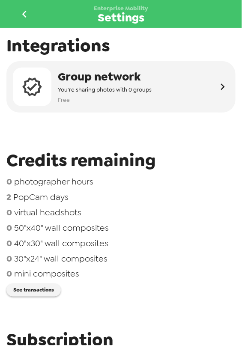
drag, startPoint x: 38, startPoint y: 11, endPoint x: 21, endPoint y: 12, distance: 18.0
click at [37, 12] on div "Enterprise Mobility Settings" at bounding box center [121, 14] width 242 height 28
click at [21, 12] on icon "go back" at bounding box center [25, 14] width 14 height 14
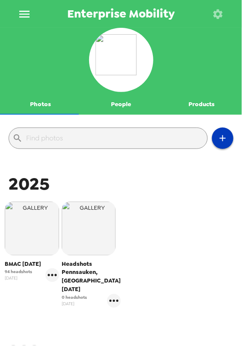
click at [222, 135] on icon "button" at bounding box center [222, 138] width 10 height 10
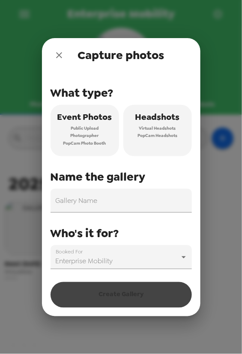
click at [148, 131] on button "Headshots Virtual Headshots PopCam Headshots" at bounding box center [157, 130] width 68 height 51
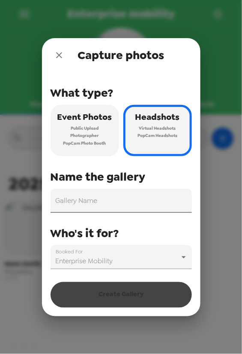
click at [123, 203] on input "Gallery Name" at bounding box center [120, 201] width 141 height 24
click at [56, 55] on icon "close" at bounding box center [59, 55] width 10 height 10
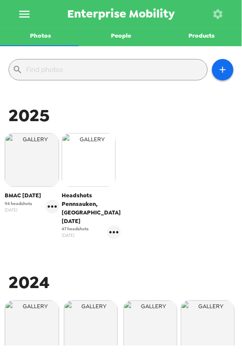
scroll to position [64, 0]
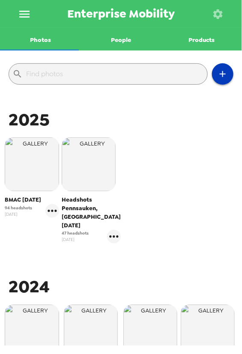
click at [219, 71] on icon "button" at bounding box center [222, 74] width 6 height 6
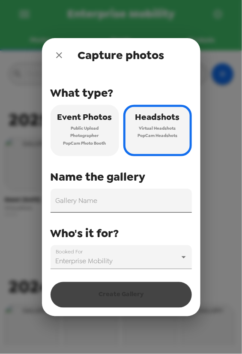
click at [146, 205] on input "Gallery Name" at bounding box center [120, 201] width 141 height 24
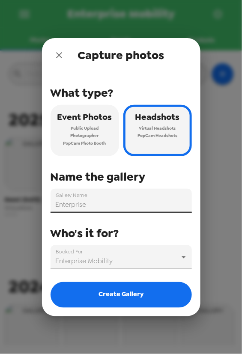
click at [124, 206] on input "Enterprise" at bounding box center [120, 201] width 141 height 24
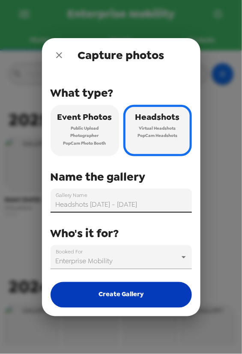
type input "Headshots 9/30 - 10/1/25"
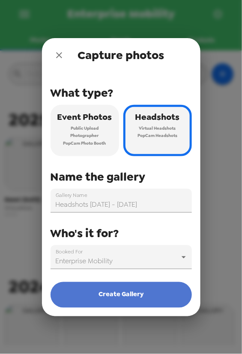
click at [127, 293] on button "Create Gallery" at bounding box center [120, 295] width 141 height 26
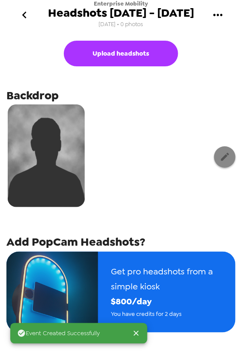
click at [221, 157] on icon "button" at bounding box center [225, 157] width 8 height 8
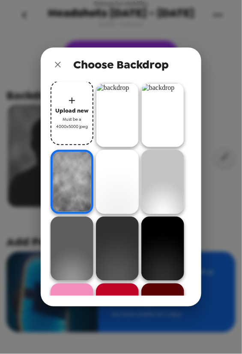
click at [164, 118] on img at bounding box center [162, 115] width 43 height 64
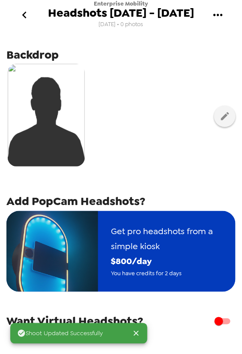
scroll to position [77, 0]
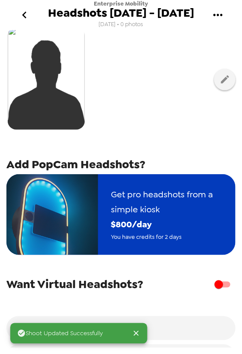
click at [155, 227] on span "$ 800 /day" at bounding box center [167, 224] width 112 height 15
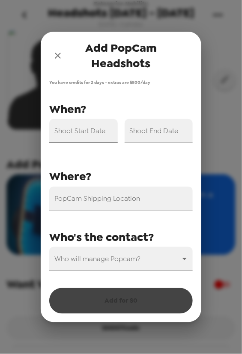
click at [99, 136] on input "Shoot Start Date" at bounding box center [83, 131] width 68 height 24
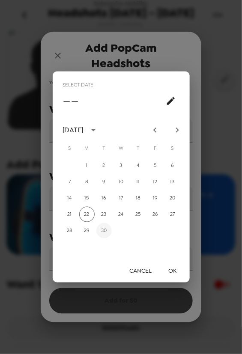
drag, startPoint x: 104, startPoint y: 235, endPoint x: 163, endPoint y: 261, distance: 64.9
click at [104, 235] on button "30" at bounding box center [103, 230] width 15 height 15
type input "09/30/2025"
click at [177, 269] on button "OK" at bounding box center [172, 271] width 27 height 16
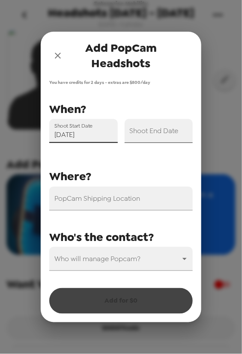
click at [145, 131] on div "Shoot End Date" at bounding box center [158, 131] width 68 height 24
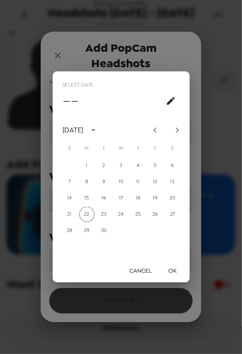
drag, startPoint x: 175, startPoint y: 127, endPoint x: 160, endPoint y: 140, distance: 19.7
click at [175, 127] on icon "Next month" at bounding box center [177, 130] width 10 height 10
drag, startPoint x: 119, startPoint y: 164, endPoint x: 126, endPoint y: 178, distance: 15.3
click at [120, 165] on button "1" at bounding box center [120, 165] width 15 height 15
type input "10/01/2025"
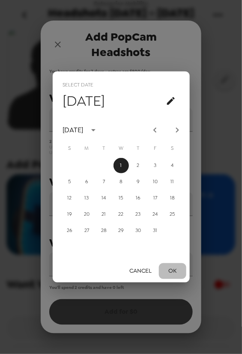
click at [179, 268] on button "OK" at bounding box center [172, 271] width 27 height 16
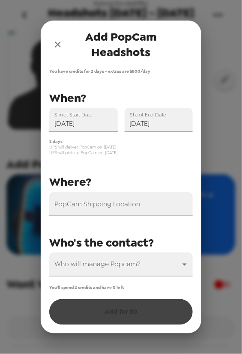
click at [112, 314] on div "You'll spend 2 credits and have 0 left Add for $ 0" at bounding box center [120, 305] width 143 height 40
click at [115, 292] on div "You'll spend 2 credits and have 0 left Add for $ 0" at bounding box center [120, 305] width 143 height 40
click at [116, 266] on body "Enterprise Mobility Headshots 9/30 - 10/1/25 9/22/25 • 0 photos Upload headshot…" at bounding box center [121, 177] width 242 height 354
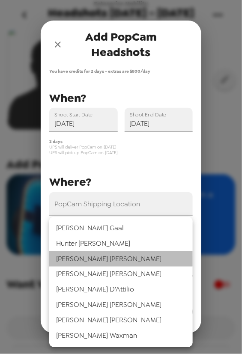
click at [89, 259] on li "Stacy McClelland" at bounding box center [120, 258] width 143 height 15
type input "44808"
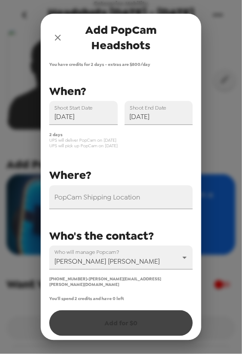
drag, startPoint x: 115, startPoint y: 291, endPoint x: 120, endPoint y: 291, distance: 4.3
click at [115, 291] on div "You have credits for 2 days - extras are $ 800 /day PopCam Shipping Location Sh…" at bounding box center [121, 201] width 160 height 278
click at [120, 310] on div "You'll spend 2 credits and have 0 left Add for $ 0" at bounding box center [120, 316] width 143 height 40
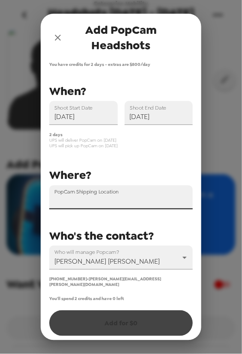
click at [133, 201] on input "PopCam Shipping Location" at bounding box center [120, 197] width 143 height 24
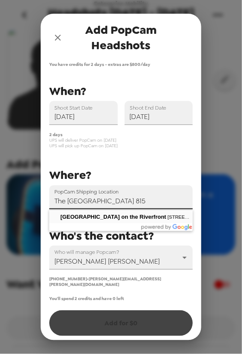
type input "Chase Center on the Riverfront, 815 Justison Street, Wilmington, DE, USA"
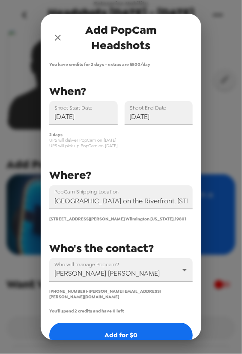
scroll to position [12, 0]
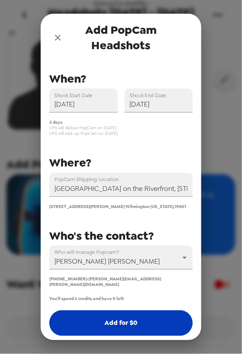
click at [126, 313] on button "Add for $ 0" at bounding box center [120, 323] width 143 height 26
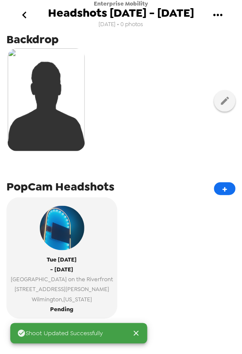
scroll to position [0, 0]
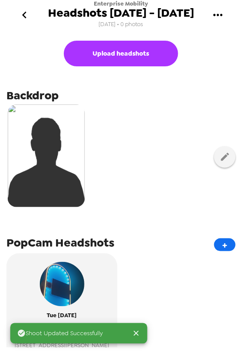
click at [26, 12] on icon "go back" at bounding box center [25, 15] width 14 height 14
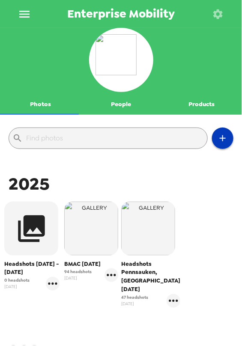
click at [216, 145] on button "button" at bounding box center [222, 137] width 21 height 21
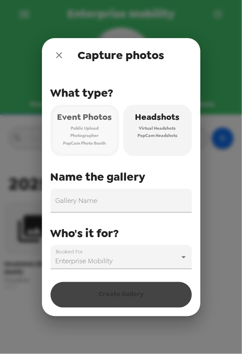
click at [101, 131] on button "Event Photos Public Upload Photographer PopCam Photo Booth" at bounding box center [84, 130] width 68 height 51
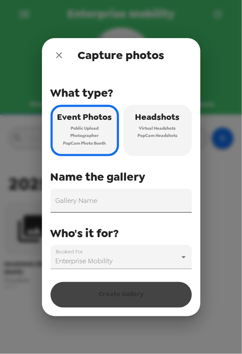
click at [94, 202] on input "Gallery Name" at bounding box center [120, 201] width 141 height 24
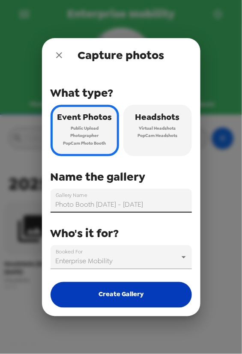
type input "Photo Booth 9/30 - 10/1/25"
click at [145, 298] on button "Create Gallery" at bounding box center [120, 295] width 141 height 26
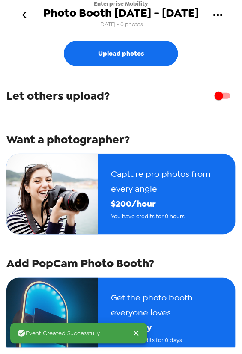
click at [21, 15] on icon "go back" at bounding box center [25, 15] width 14 height 14
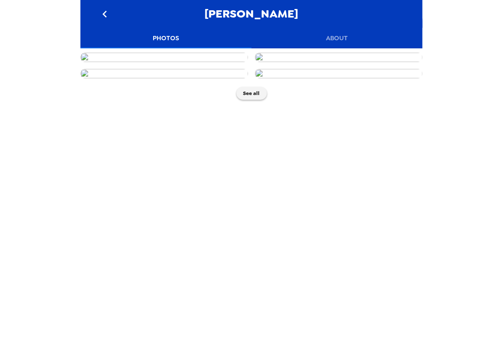
click at [141, 62] on img at bounding box center [164, 57] width 168 height 9
